Goal: Task Accomplishment & Management: Manage account settings

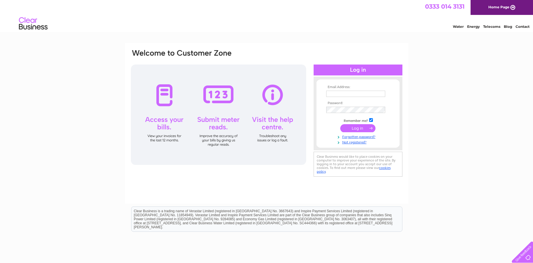
type input "info@level2nightclub.co.uk"
click at [358, 126] on input "submit" at bounding box center [357, 128] width 35 height 8
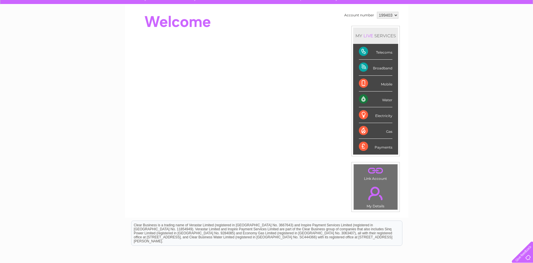
scroll to position [57, 0]
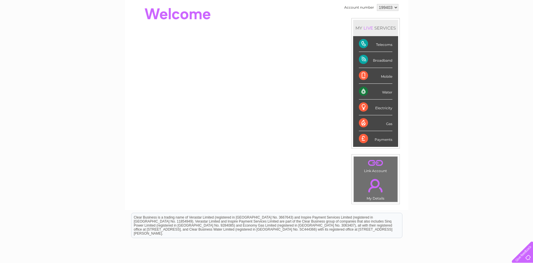
click at [382, 59] on div "Broadband" at bounding box center [376, 60] width 34 height 16
click at [364, 57] on div "Broadband" at bounding box center [376, 60] width 34 height 16
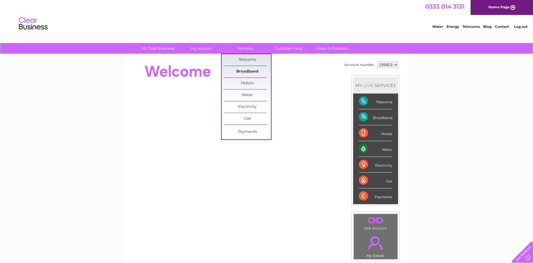
click at [246, 70] on link "Broadband" at bounding box center [247, 71] width 47 height 11
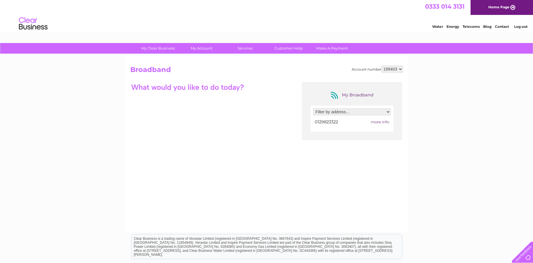
click at [384, 121] on span "more info" at bounding box center [380, 121] width 18 height 5
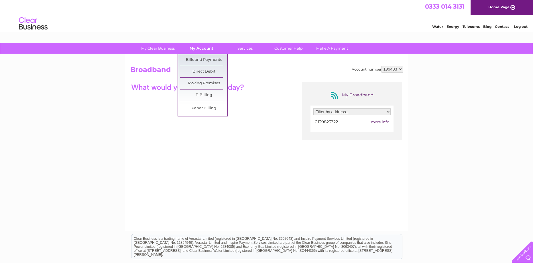
click at [200, 48] on link "My Account" at bounding box center [201, 48] width 47 height 11
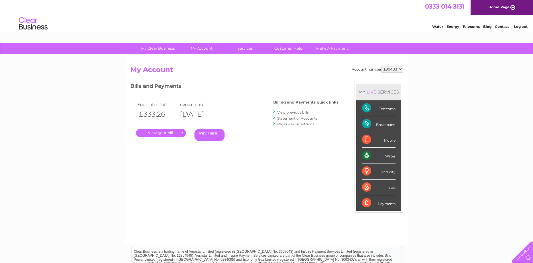
click at [203, 59] on div "Account number 199403 My Account MY LIVE SERVICES Telecoms Broadband Mobile Wat…" at bounding box center [267, 149] width 284 height 190
click at [166, 131] on link "." at bounding box center [161, 133] width 50 height 8
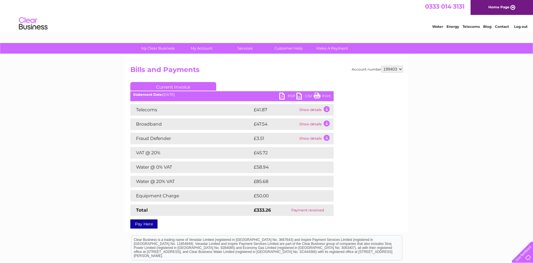
click at [327, 107] on td "Show details" at bounding box center [316, 109] width 36 height 11
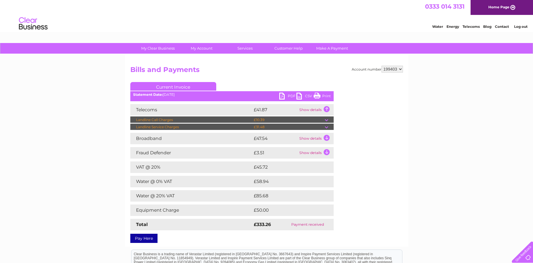
click at [327, 138] on td "Show details" at bounding box center [316, 138] width 36 height 11
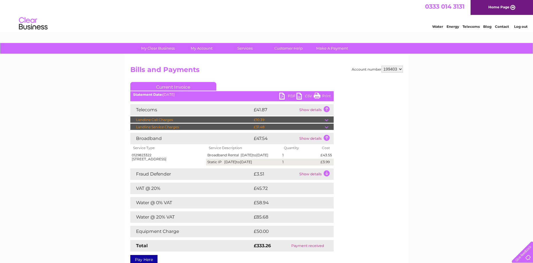
click at [327, 178] on td "Show details" at bounding box center [316, 173] width 36 height 11
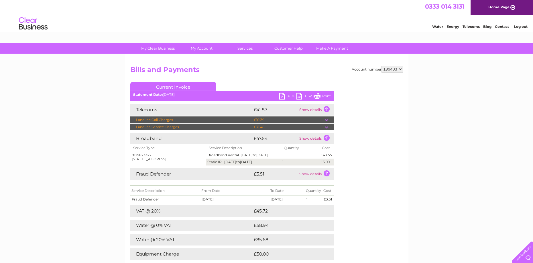
click at [266, 165] on td "Static IP [DATE] to [DATE]" at bounding box center [243, 161] width 75 height 7
